Goal: Task Accomplishment & Management: Complete application form

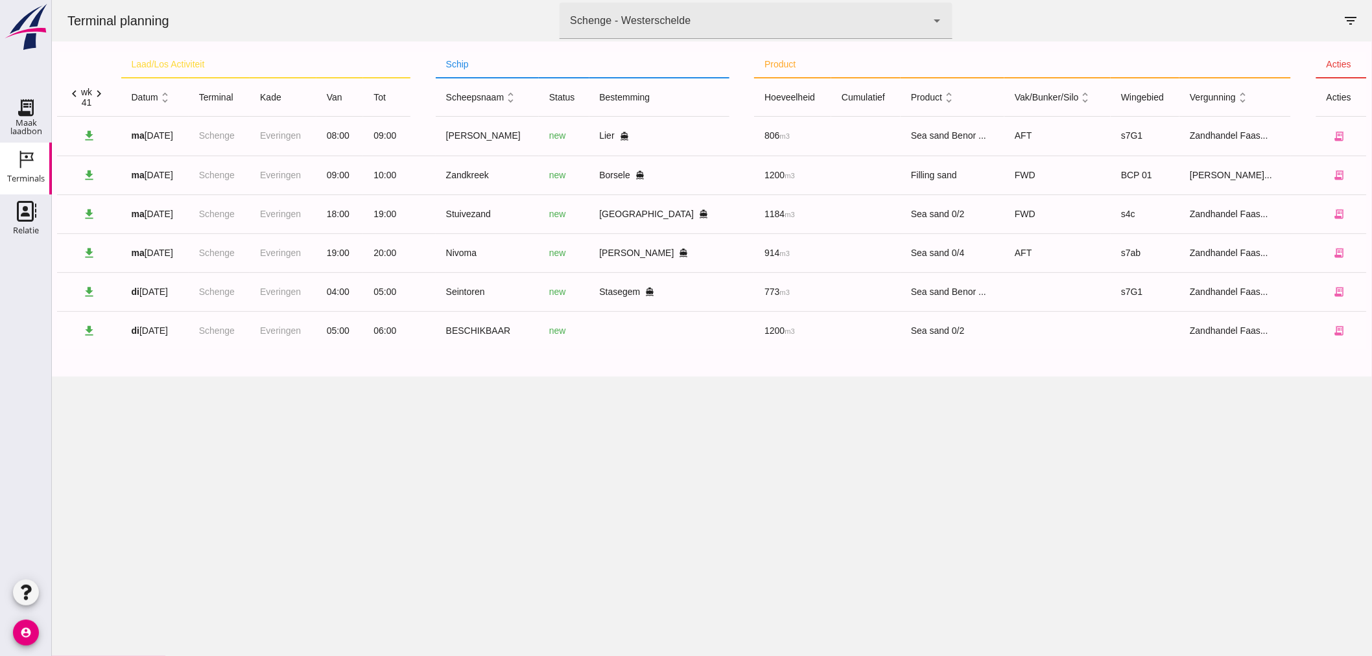
click at [77, 92] on icon "chevron_left" at bounding box center [74, 94] width 14 height 14
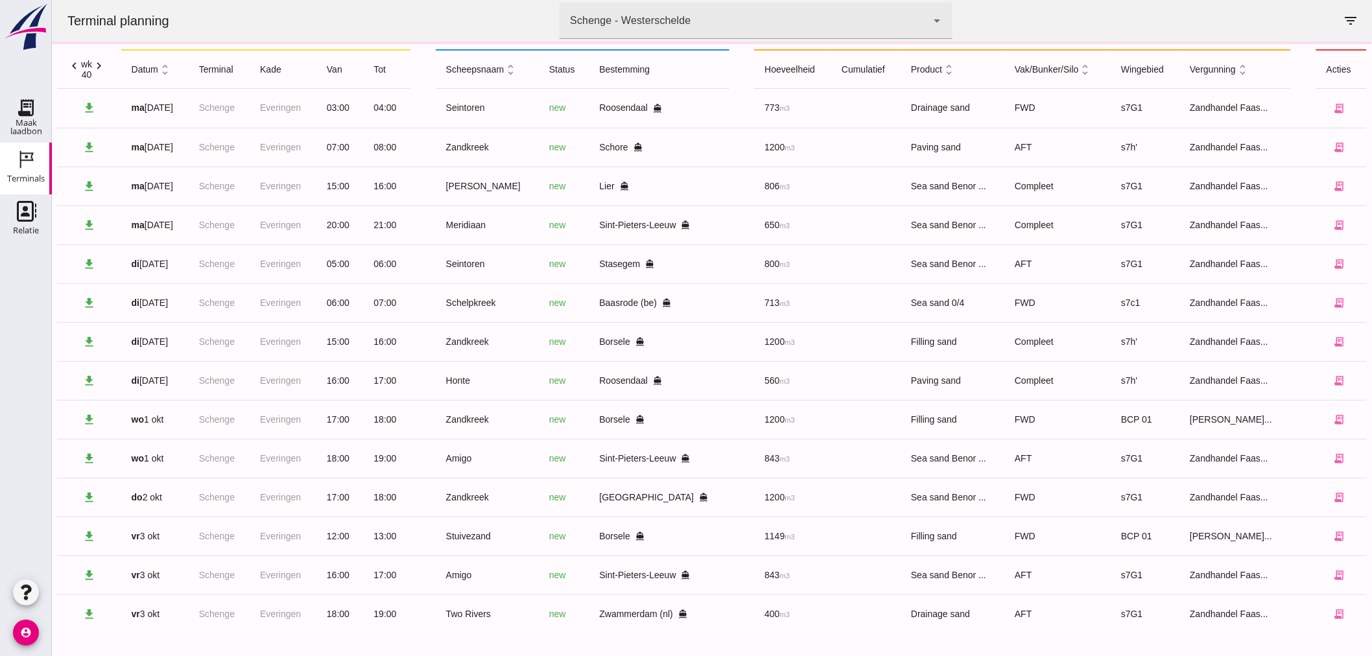
scroll to position [31, 0]
click at [1333, 611] on icon "receipt_long" at bounding box center [1339, 611] width 12 height 12
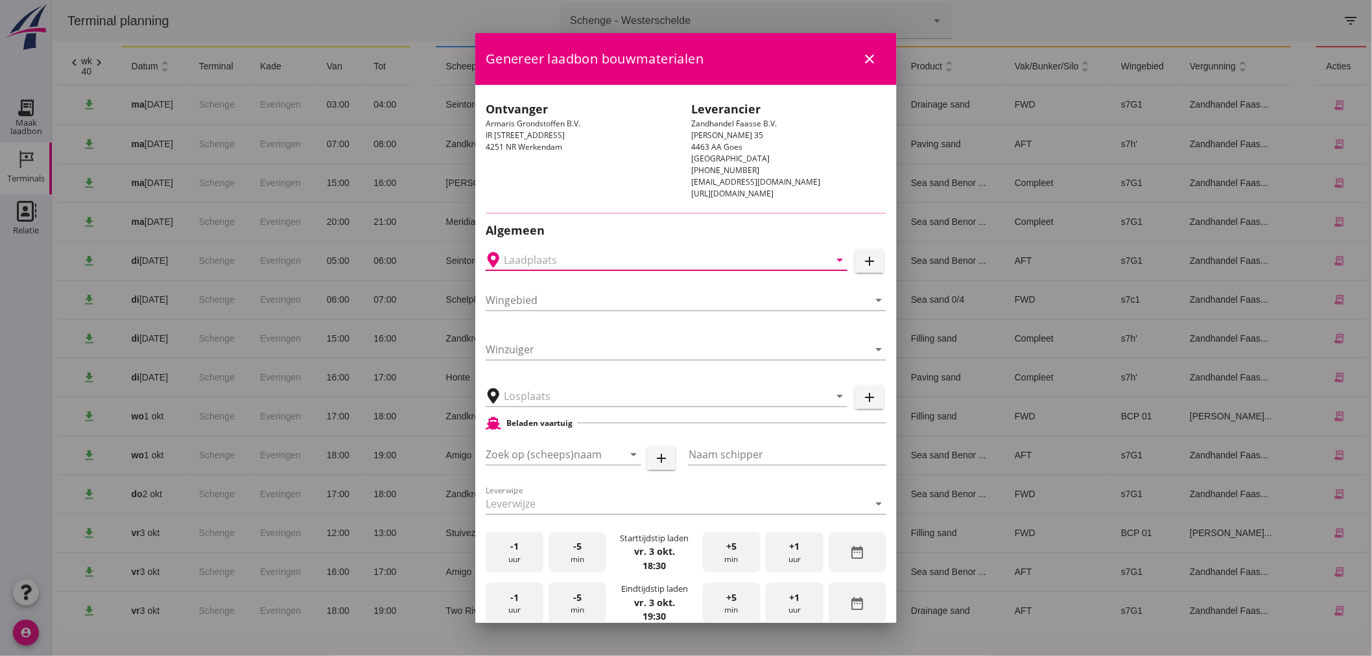
type input "Zwammerdam, [GEOGRAPHIC_DATA], [GEOGRAPHIC_DATA]"
type input "Two Rivers"
type input "[PERSON_NAME]"
type input "539"
type input "Drainagezand (6120)"
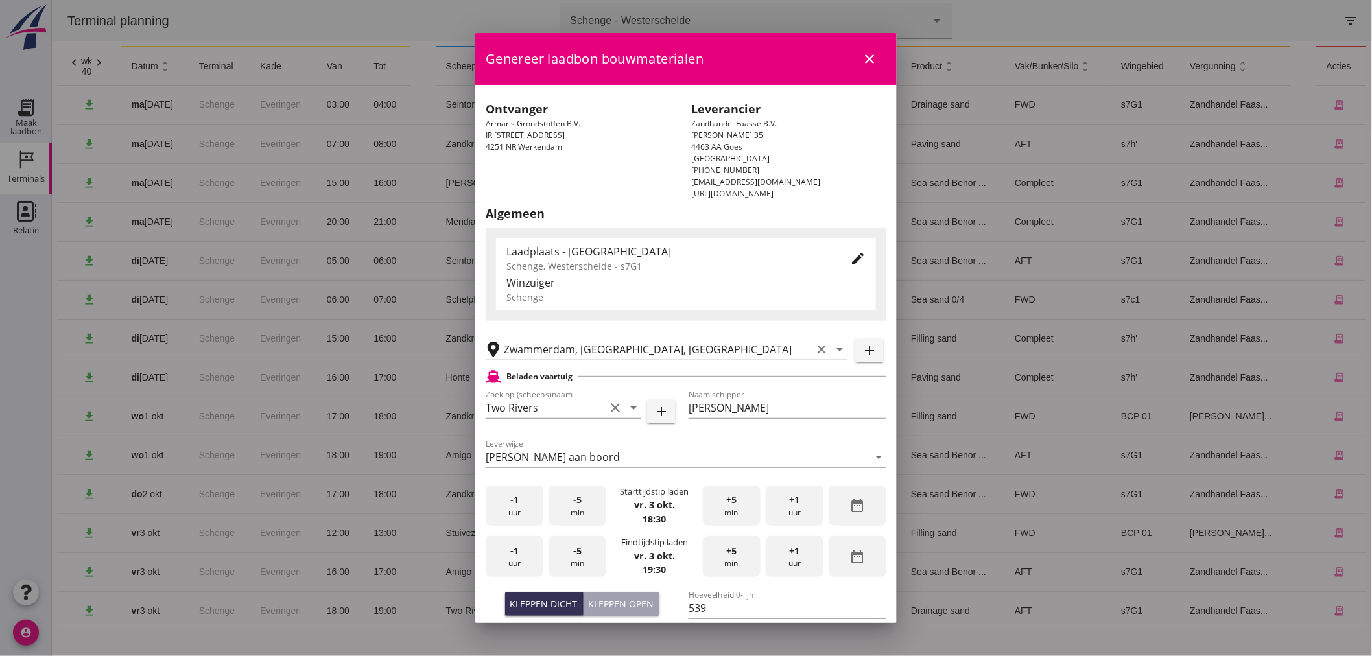
click at [834, 251] on div "edit" at bounding box center [847, 258] width 36 height 31
click at [861, 255] on div "Laadplaats - [GEOGRAPHIC_DATA] Schenge, Westerschelde - s7G1 edit" at bounding box center [686, 258] width 380 height 31
click at [850, 255] on icon "edit" at bounding box center [858, 259] width 16 height 16
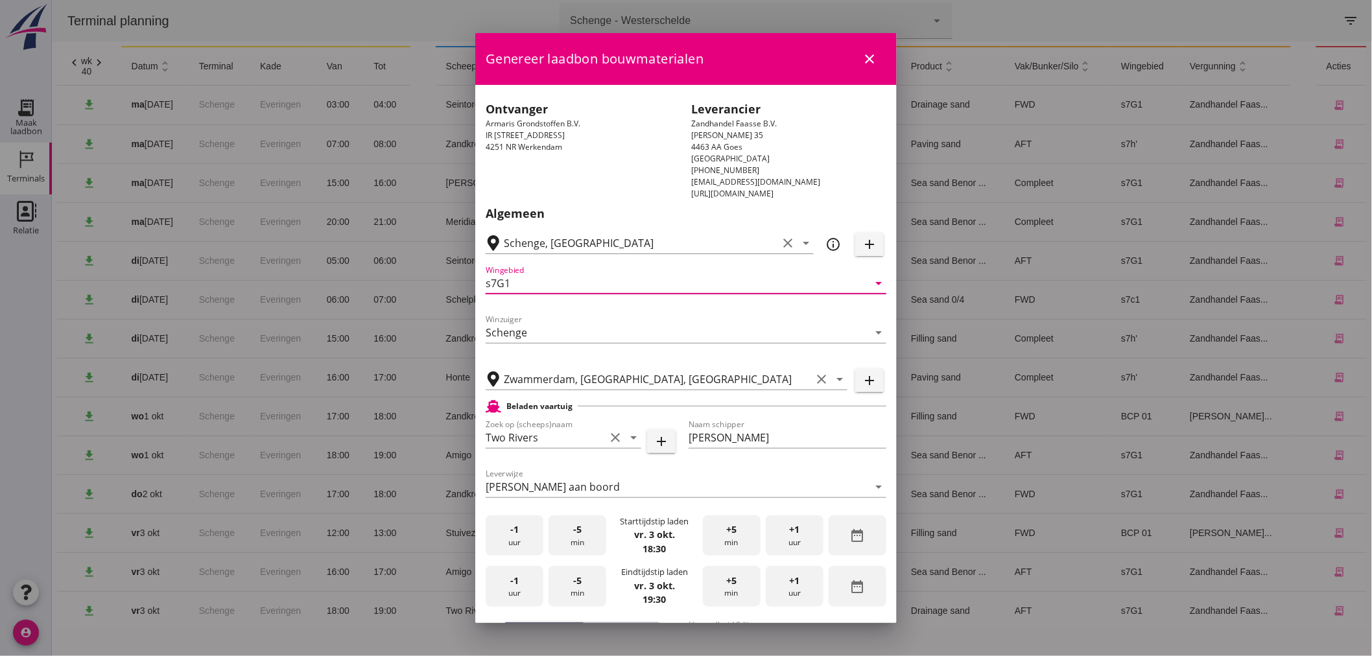
click at [801, 292] on input "s7G1" at bounding box center [677, 283] width 383 height 21
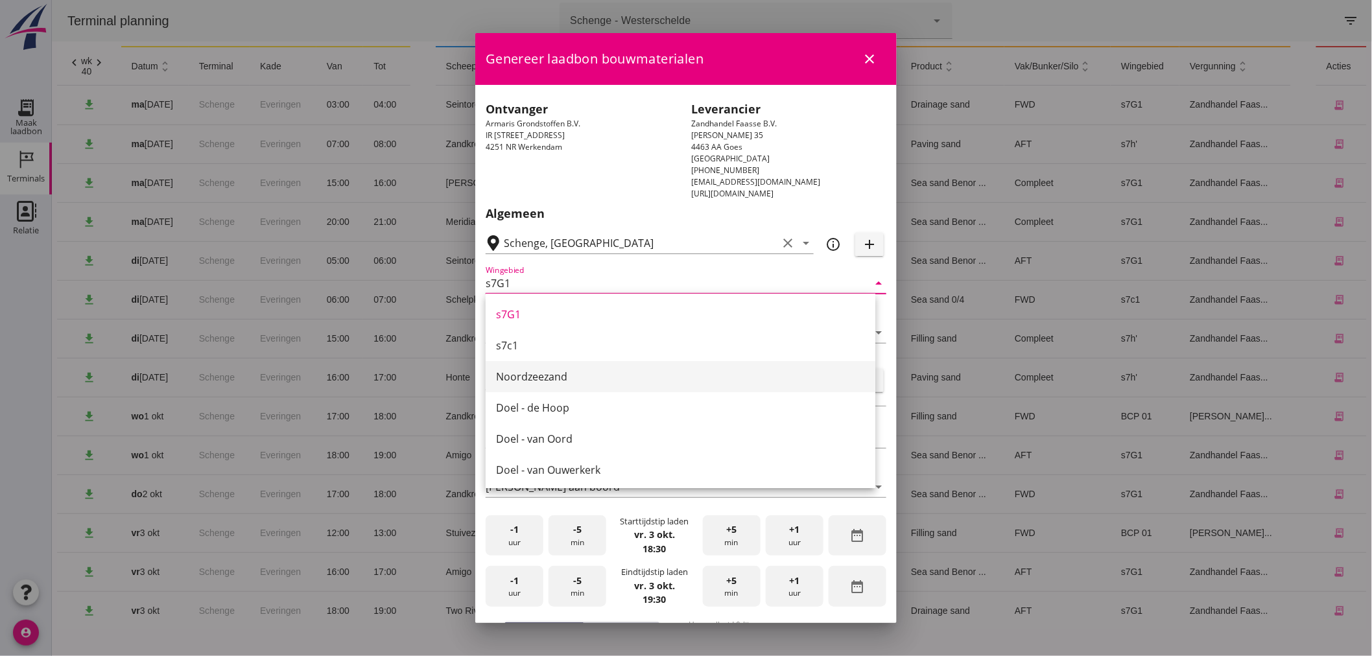
click at [654, 369] on div "Noordzeezand" at bounding box center [680, 377] width 369 height 16
type input "Noordzeezand"
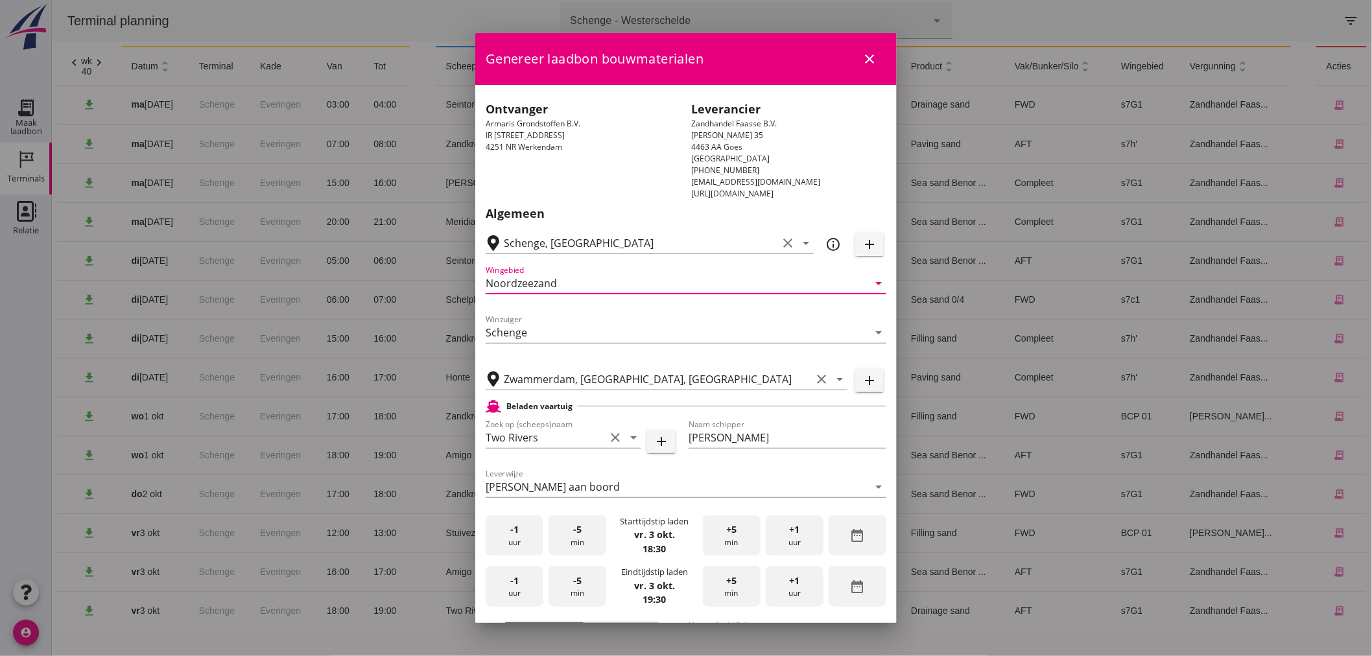
click at [543, 539] on div "-1 uur -5 min Starttijdstip laden [DATE] 18:30 +5 min +1 uur date_range" at bounding box center [686, 535] width 401 height 41
click at [513, 530] on div "-1 uur" at bounding box center [515, 535] width 58 height 41
click at [727, 532] on span "+5" at bounding box center [731, 530] width 10 height 14
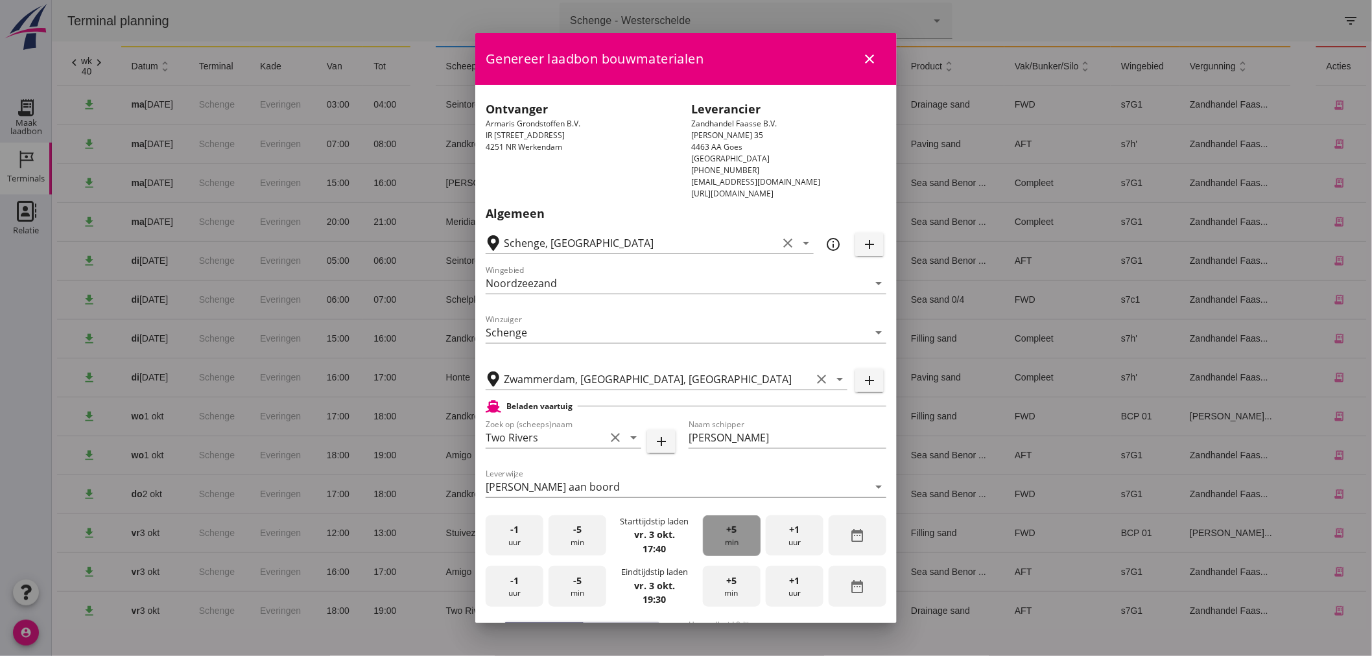
click at [727, 532] on span "+5" at bounding box center [731, 530] width 10 height 14
click at [727, 533] on span "+5" at bounding box center [731, 530] width 10 height 14
click at [524, 590] on div "-1 uur" at bounding box center [515, 586] width 58 height 41
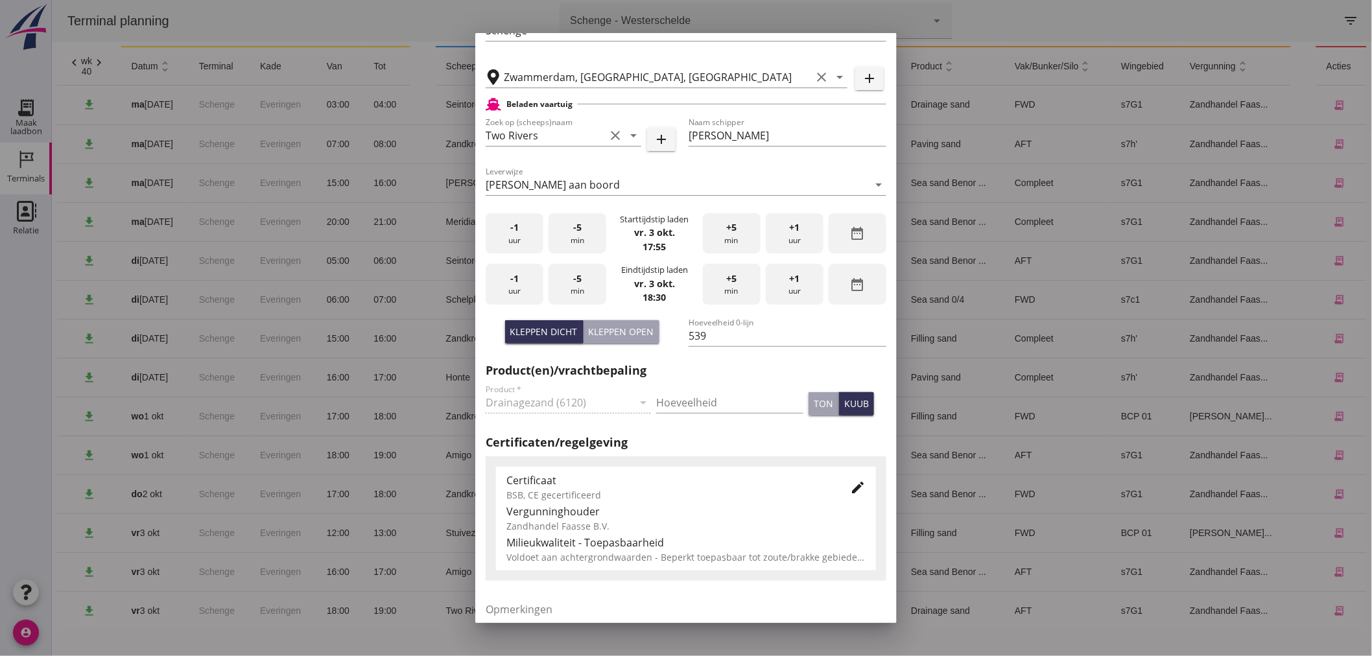
scroll to position [302, 0]
click at [701, 410] on input "Hoeveelheid" at bounding box center [729, 402] width 147 height 21
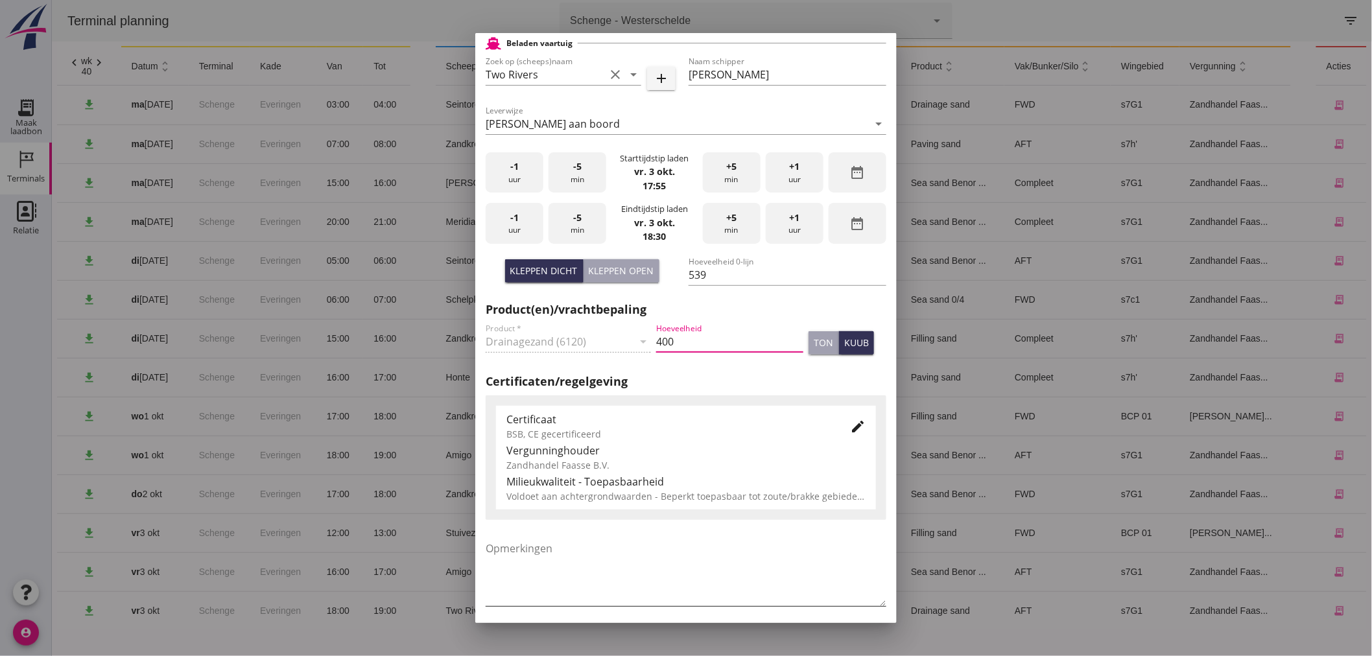
scroll to position [415, 0]
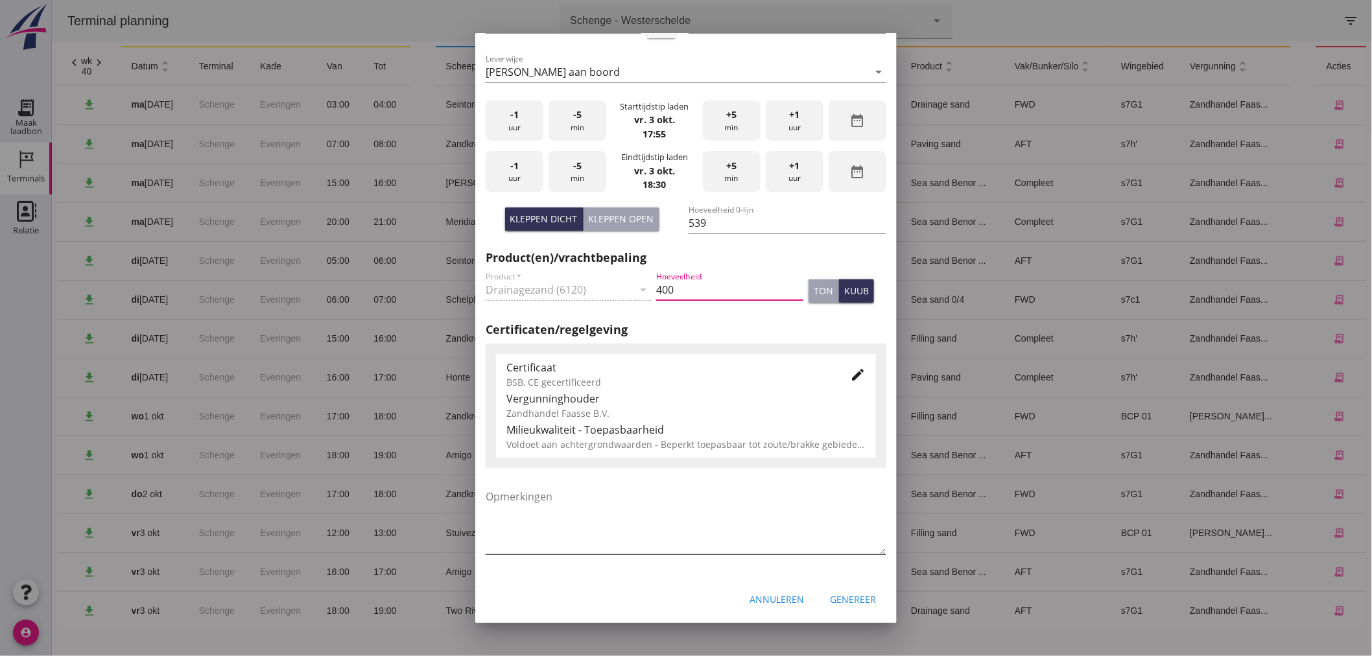
type input "400"
click at [713, 547] on textarea "Opmerkingen" at bounding box center [686, 520] width 401 height 68
click at [846, 372] on div "edit" at bounding box center [857, 375] width 23 height 16
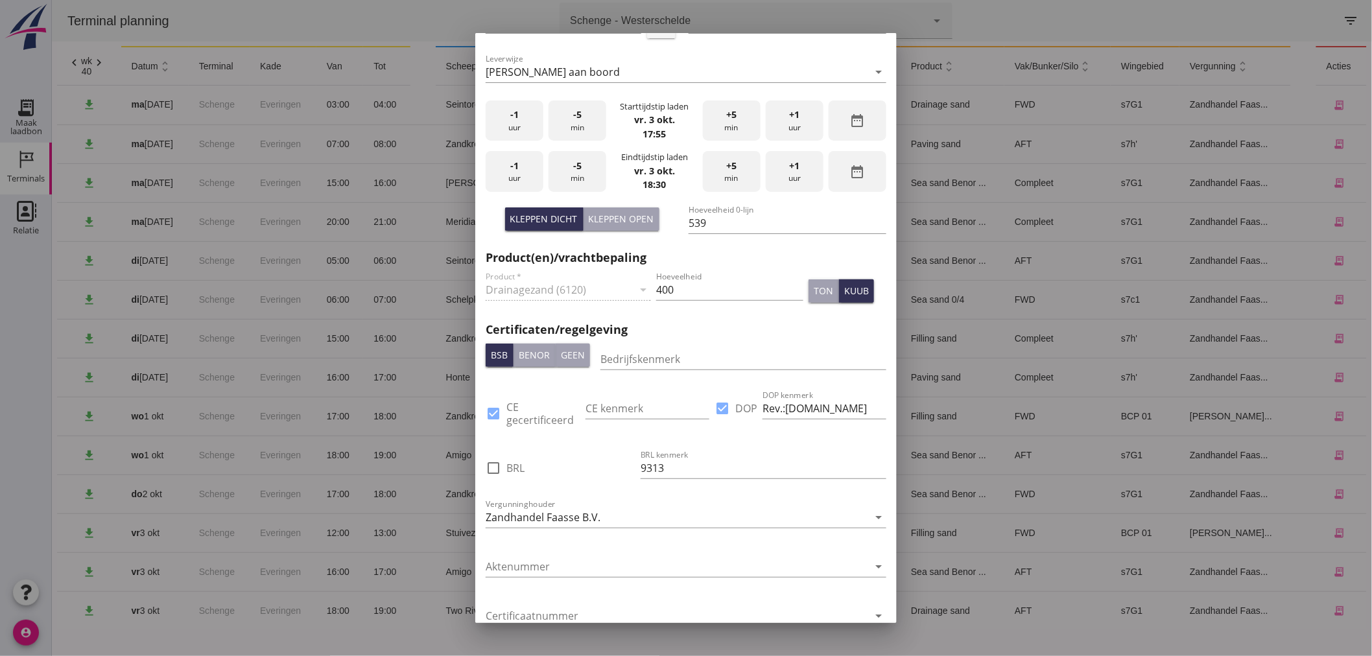
click at [504, 462] on div "check_box_outline_blank BRL" at bounding box center [505, 468] width 39 height 16
click at [519, 463] on label "BRL" at bounding box center [515, 468] width 18 height 13
checkbox input "true"
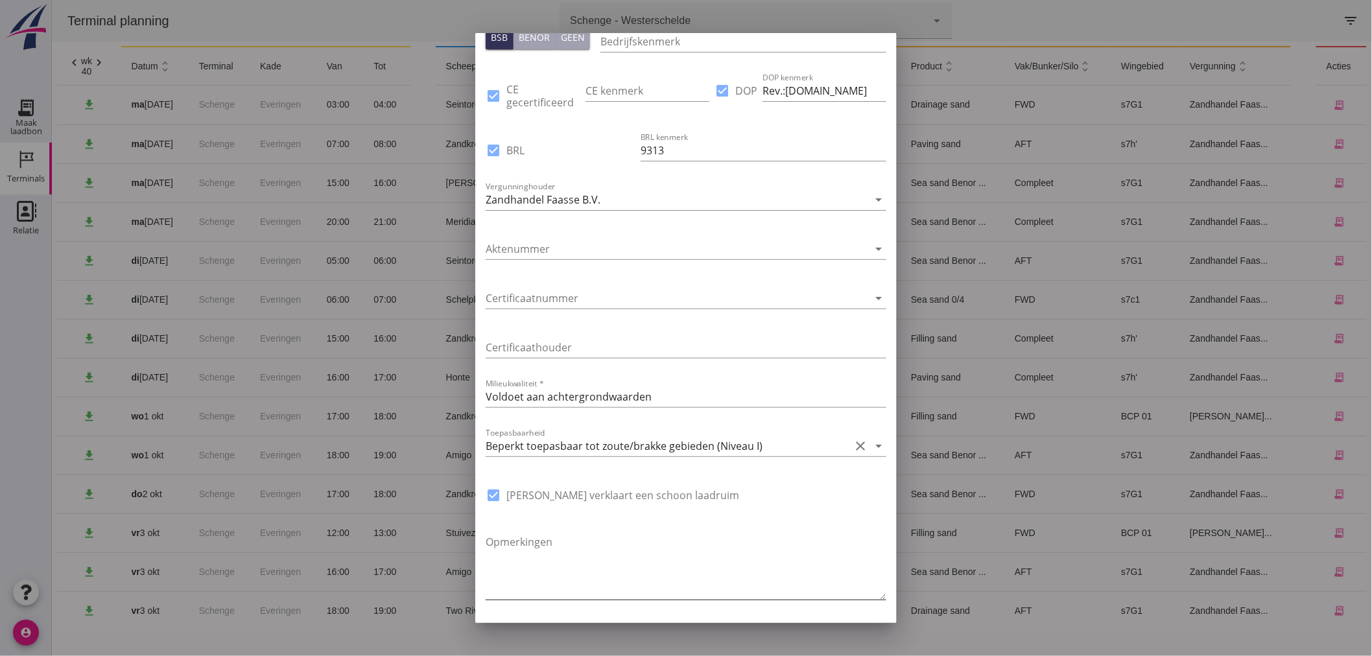
scroll to position [778, 0]
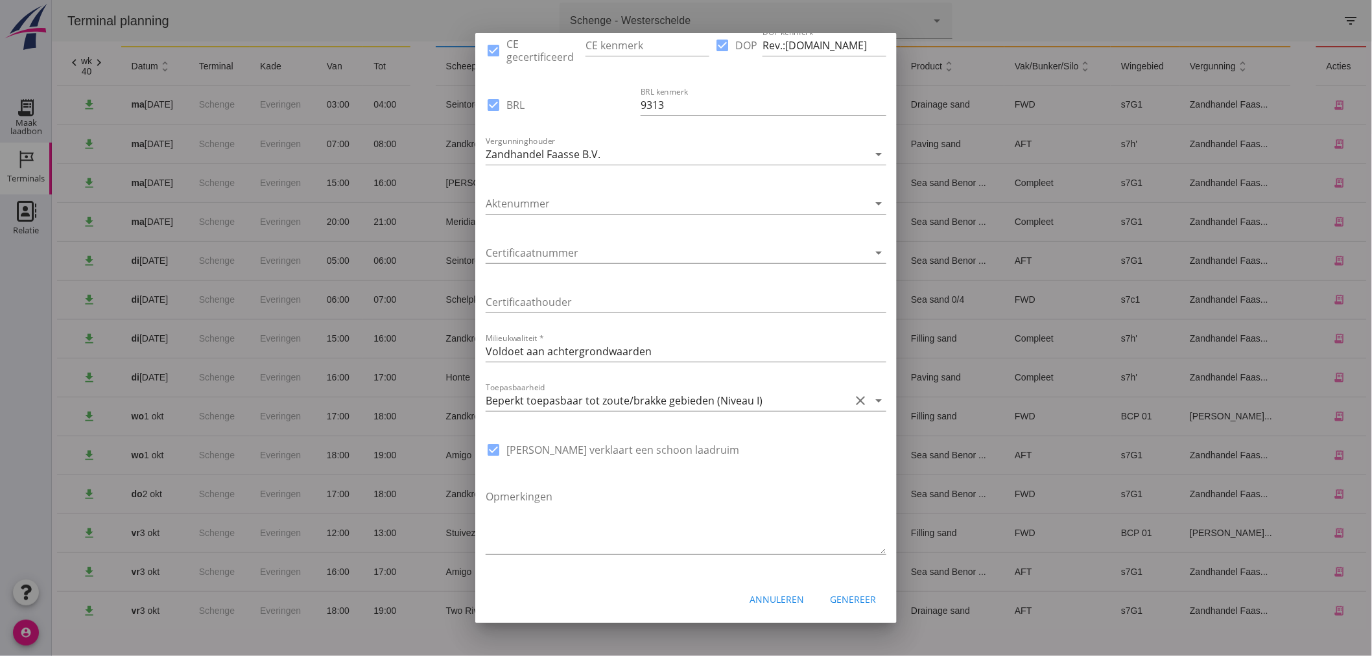
click at [832, 598] on div "Genereer" at bounding box center [853, 600] width 46 height 14
